Goal: Check status: Check status

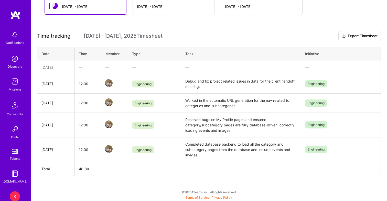
scroll to position [96, 0]
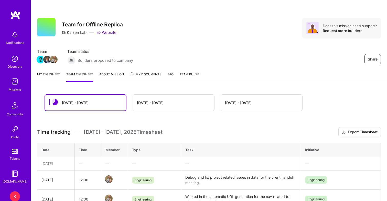
click at [167, 97] on div "[DATE] - [DATE]" at bounding box center [173, 102] width 81 height 16
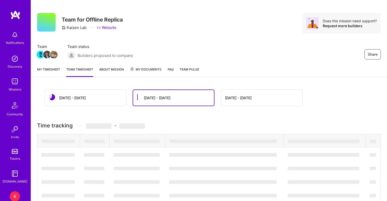
click at [152, 102] on div "[DATE] - [DATE]" at bounding box center [173, 98] width 81 height 16
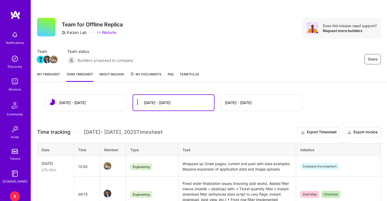
scroll to position [0, 0]
click at [98, 100] on div "[DATE] - [DATE]" at bounding box center [85, 102] width 81 height 16
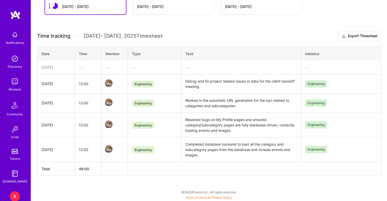
scroll to position [96, 0]
